Goal: Task Accomplishment & Management: Use online tool/utility

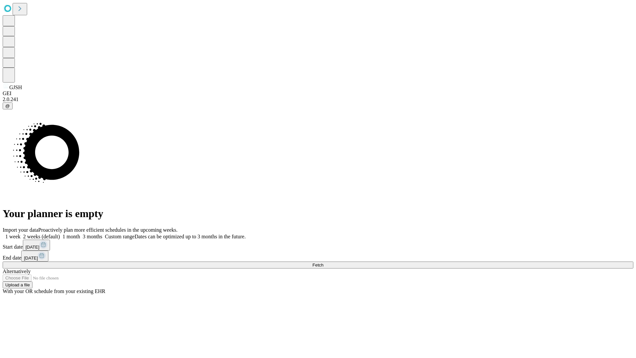
click at [323, 262] on span "Fetch" at bounding box center [318, 264] width 11 height 5
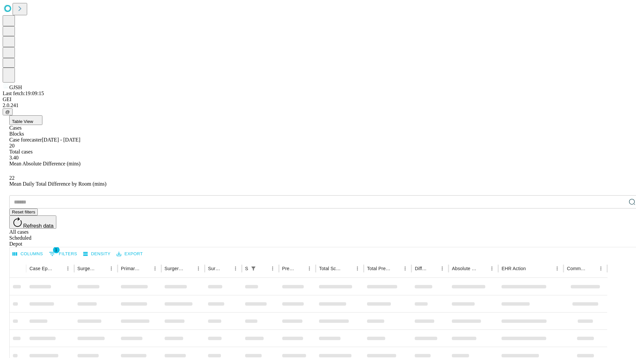
click at [619, 241] on div "Depot" at bounding box center [324, 244] width 631 height 6
